Goal: Complete application form

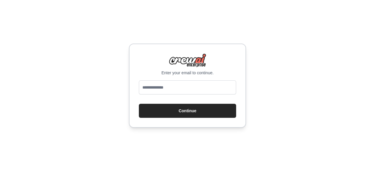
type input "**********"
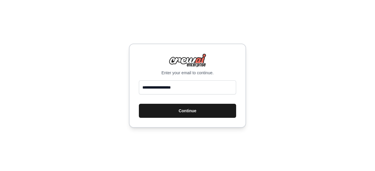
click at [186, 109] on button "Continue" at bounding box center [187, 111] width 97 height 14
